Goal: Transaction & Acquisition: Purchase product/service

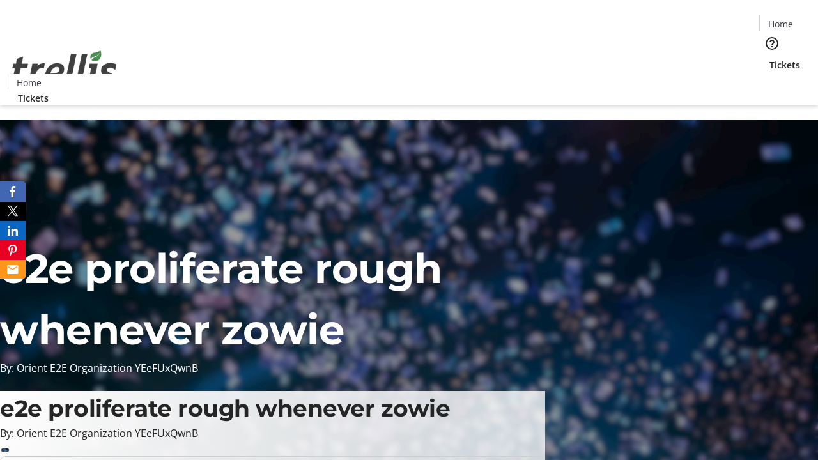
click at [769, 58] on span "Tickets" at bounding box center [784, 64] width 31 height 13
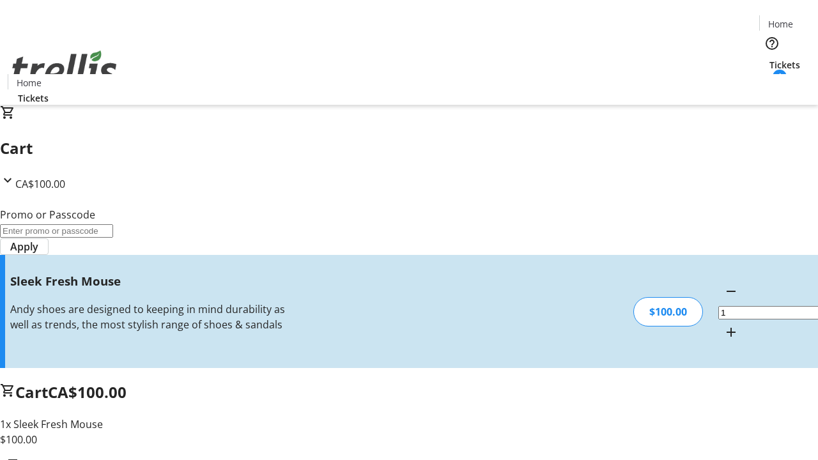
type input "FREE"
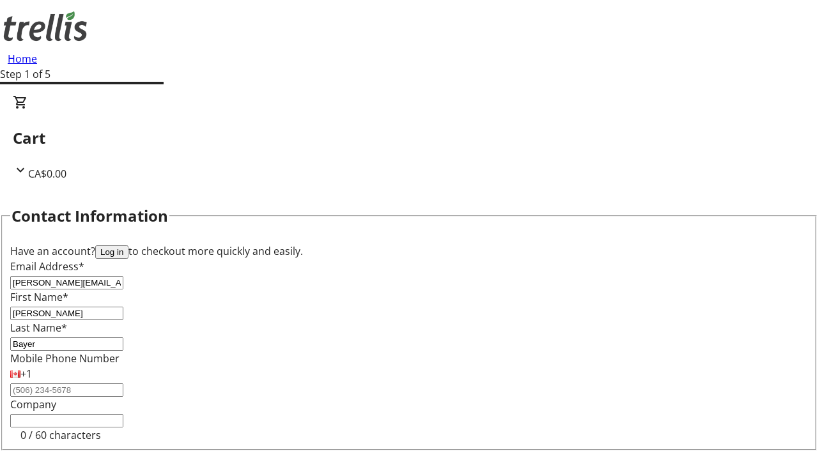
type input "Bayer"
